Goal: Task Accomplishment & Management: Manage account settings

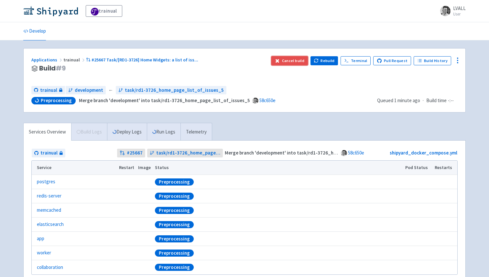
click at [289, 59] on button "Cancel build" at bounding box center [289, 60] width 37 height 9
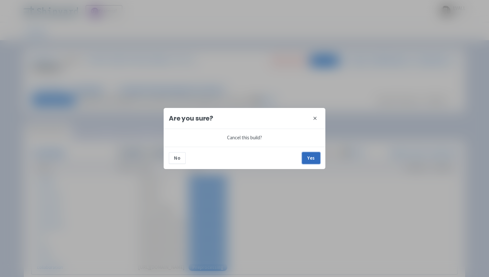
click at [312, 159] on button "Yes" at bounding box center [311, 158] width 18 height 12
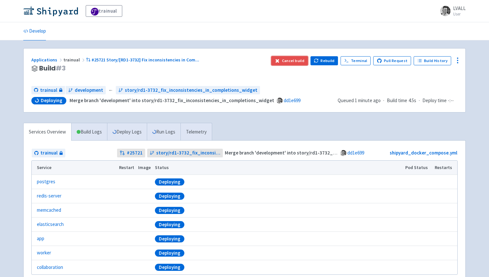
click at [292, 60] on button "Cancel build" at bounding box center [289, 60] width 37 height 9
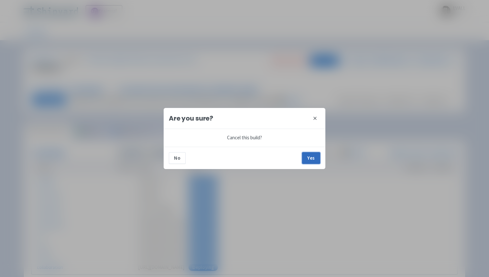
click at [312, 159] on button "Yes" at bounding box center [311, 158] width 18 height 12
